Goal: Transaction & Acquisition: Purchase product/service

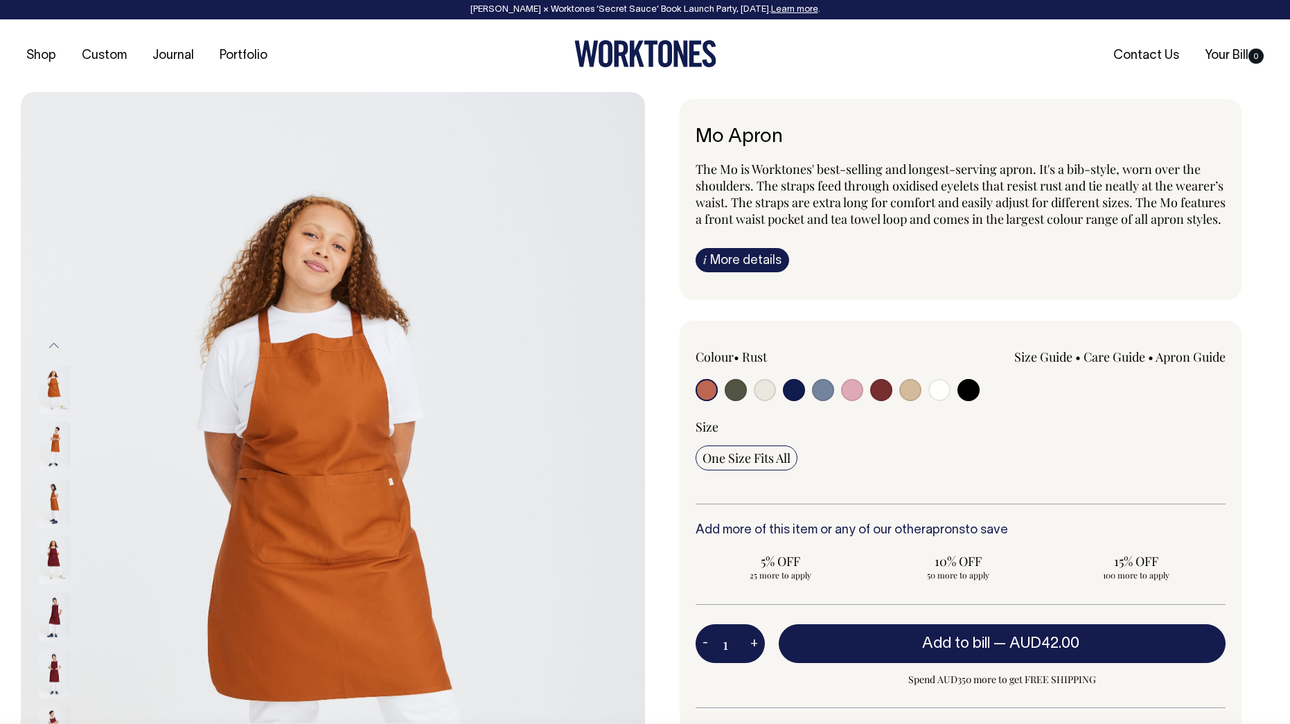
click at [737, 401] on input "radio" at bounding box center [736, 390] width 22 height 22
radio input "true"
select select "Olive"
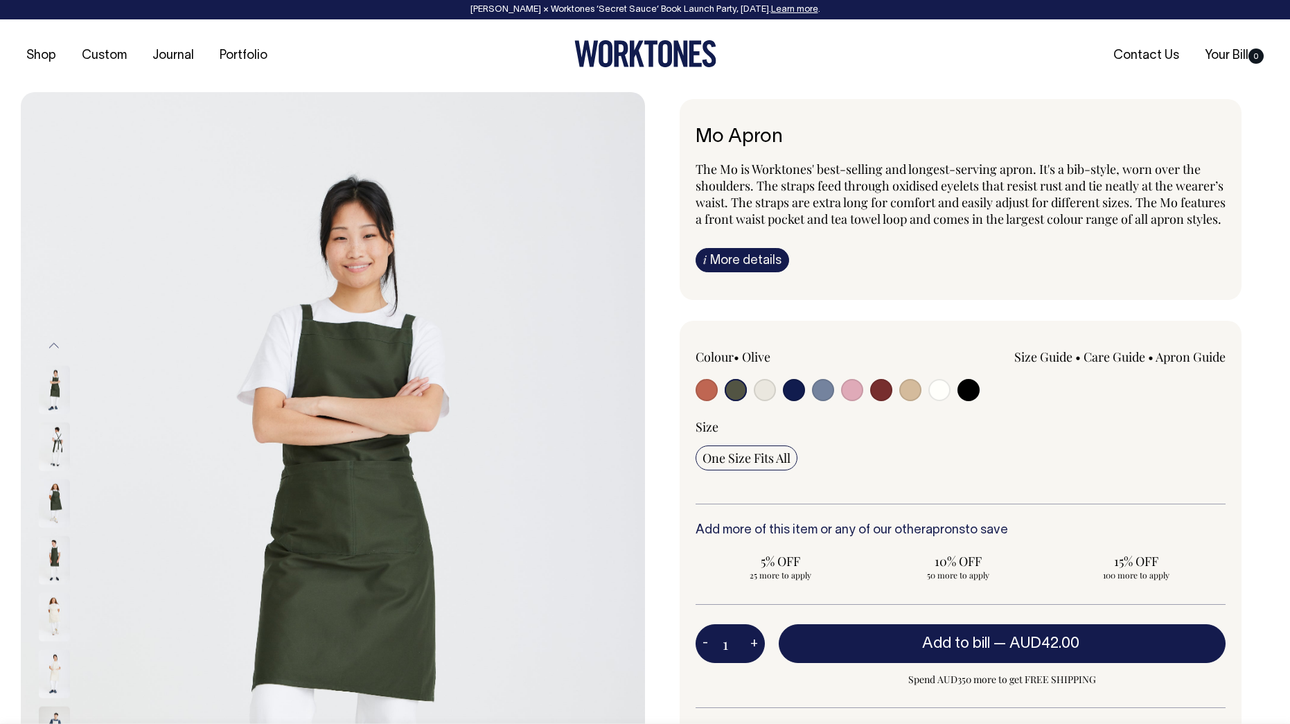
click at [821, 401] on input "radio" at bounding box center [823, 390] width 22 height 22
radio input "true"
select select "Blue/Grey"
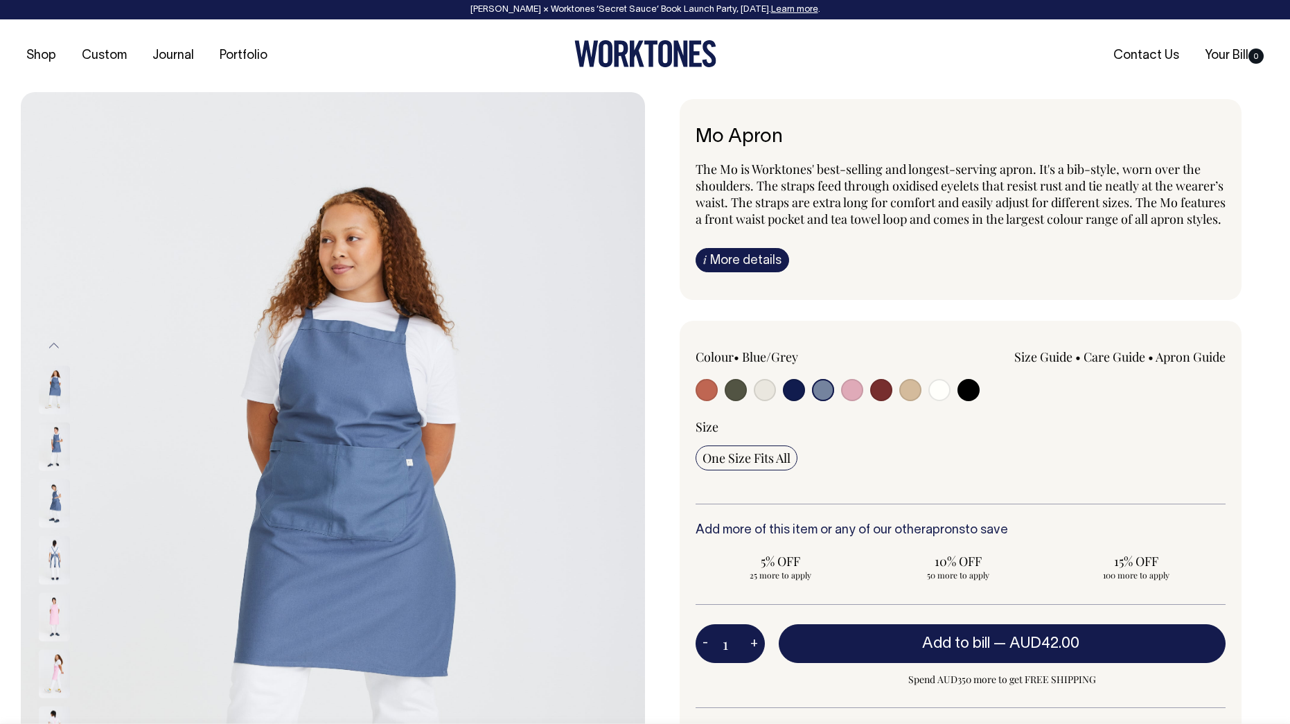
click at [741, 401] on input "radio" at bounding box center [736, 390] width 22 height 22
radio input "true"
select select "Olive"
